Goal: Use online tool/utility: Utilize a website feature to perform a specific function

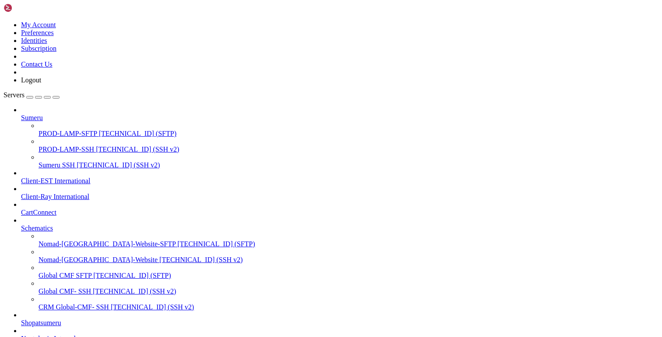
scroll to position [284, 0]
click at [93, 295] on span "[TECHNICAL_ID] (SSH v2)" at bounding box center [134, 290] width 83 height 7
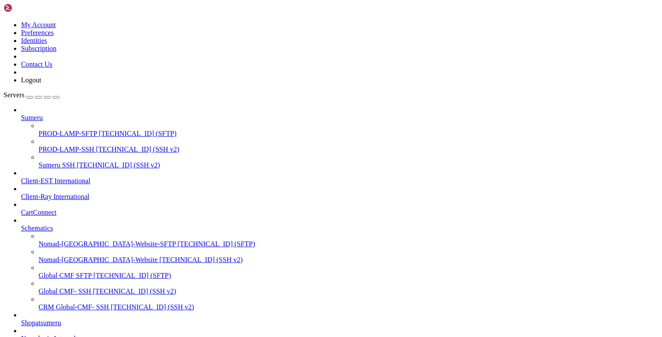
scroll to position [400, 0]
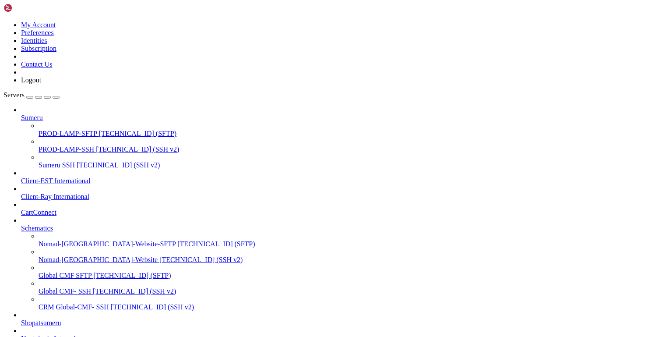
drag, startPoint x: 63, startPoint y: 853, endPoint x: 18, endPoint y: 854, distance: 45.1
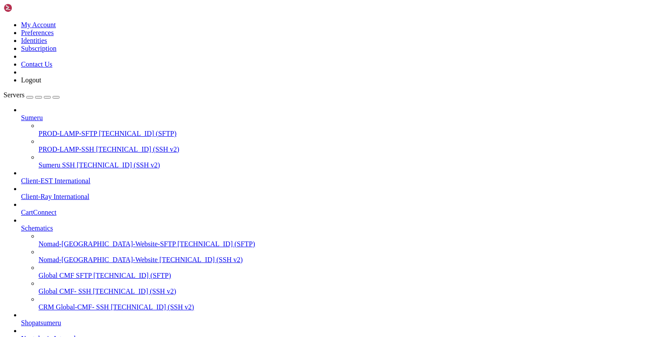
scroll to position [1915, 0]
